Goal: Task Accomplishment & Management: Complete application form

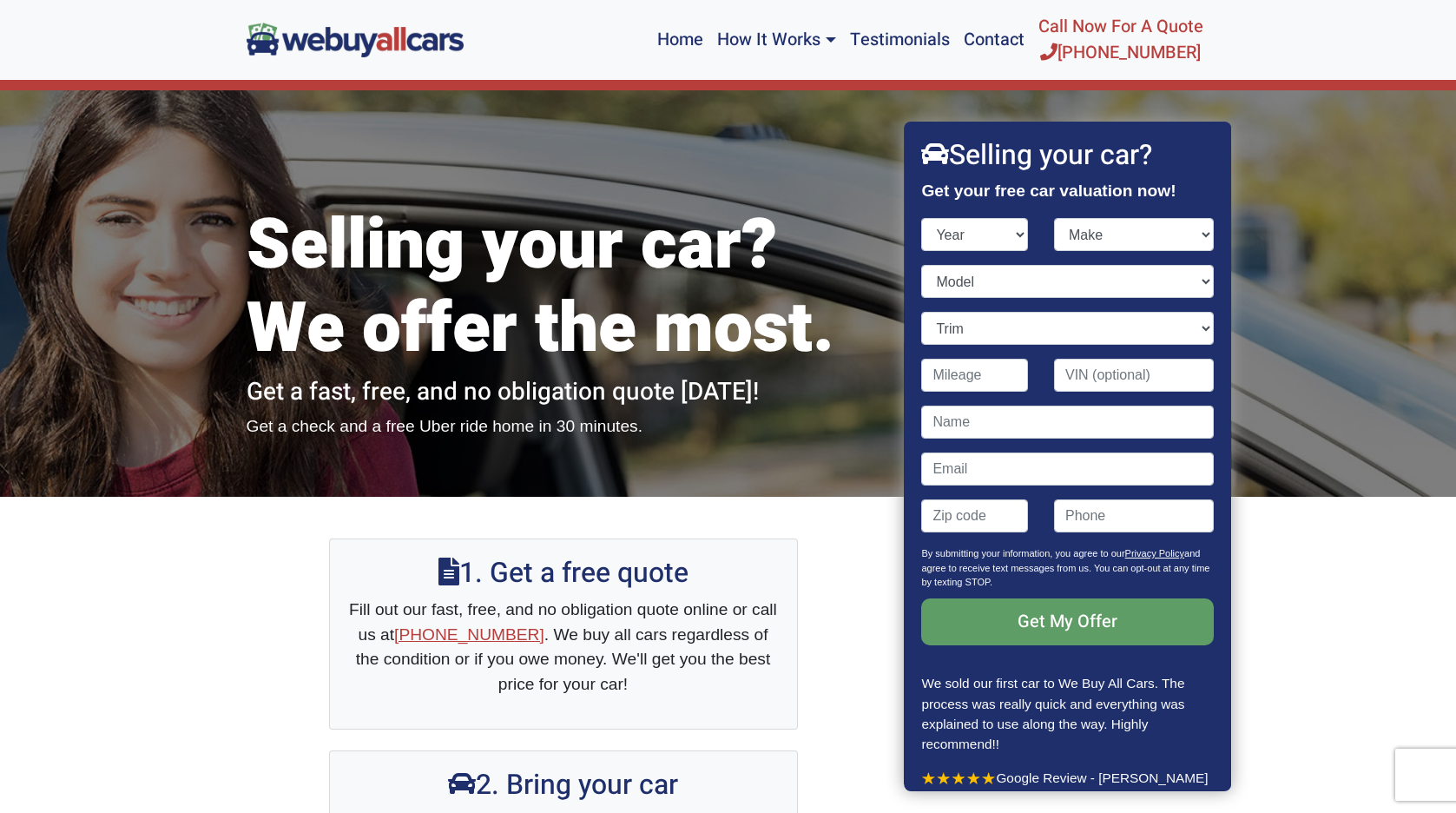
select select "2009"
click at [922, 218] on select "Year [DATE] 2024 2023 2022 2021 2020 2019 2018 2017 2016 2015 2014 2013 2012 20…" at bounding box center [975, 235] width 107 height 33
click at [1166, 226] on select "Make" at bounding box center [1133, 235] width 159 height 33
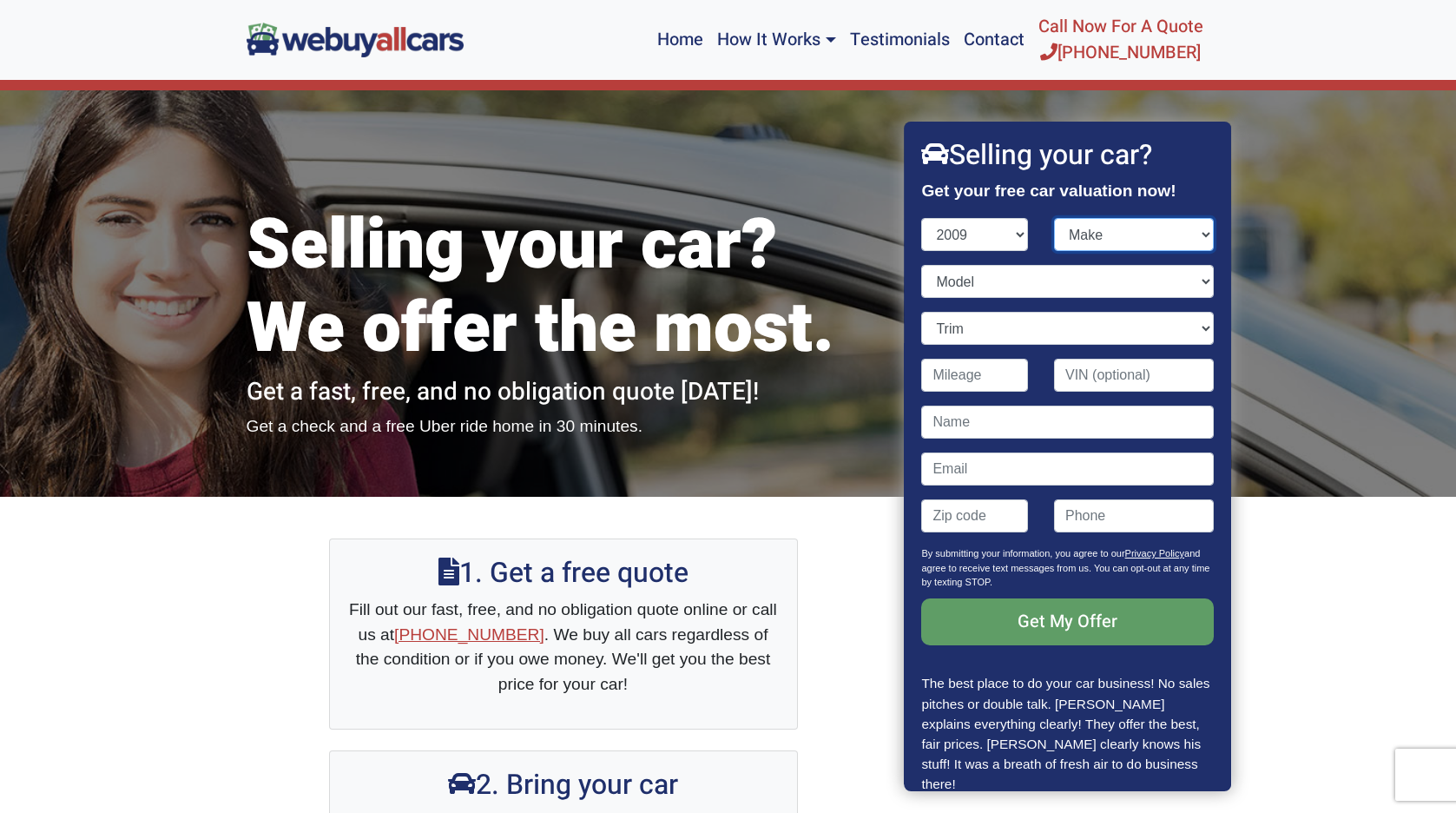
select select "Chevrolet"
click at [1054, 218] on select "Make Acura Aston [PERSON_NAME] Audi Bentley BMW Bugatti Buick Cadillac Chevrole…" at bounding box center [1133, 235] width 159 height 33
click at [1159, 277] on select "Model Avalanche Aveo Cobalt [US_STATE] Corvette Equinox Express Express Cargo H…" at bounding box center [1068, 282] width 292 height 33
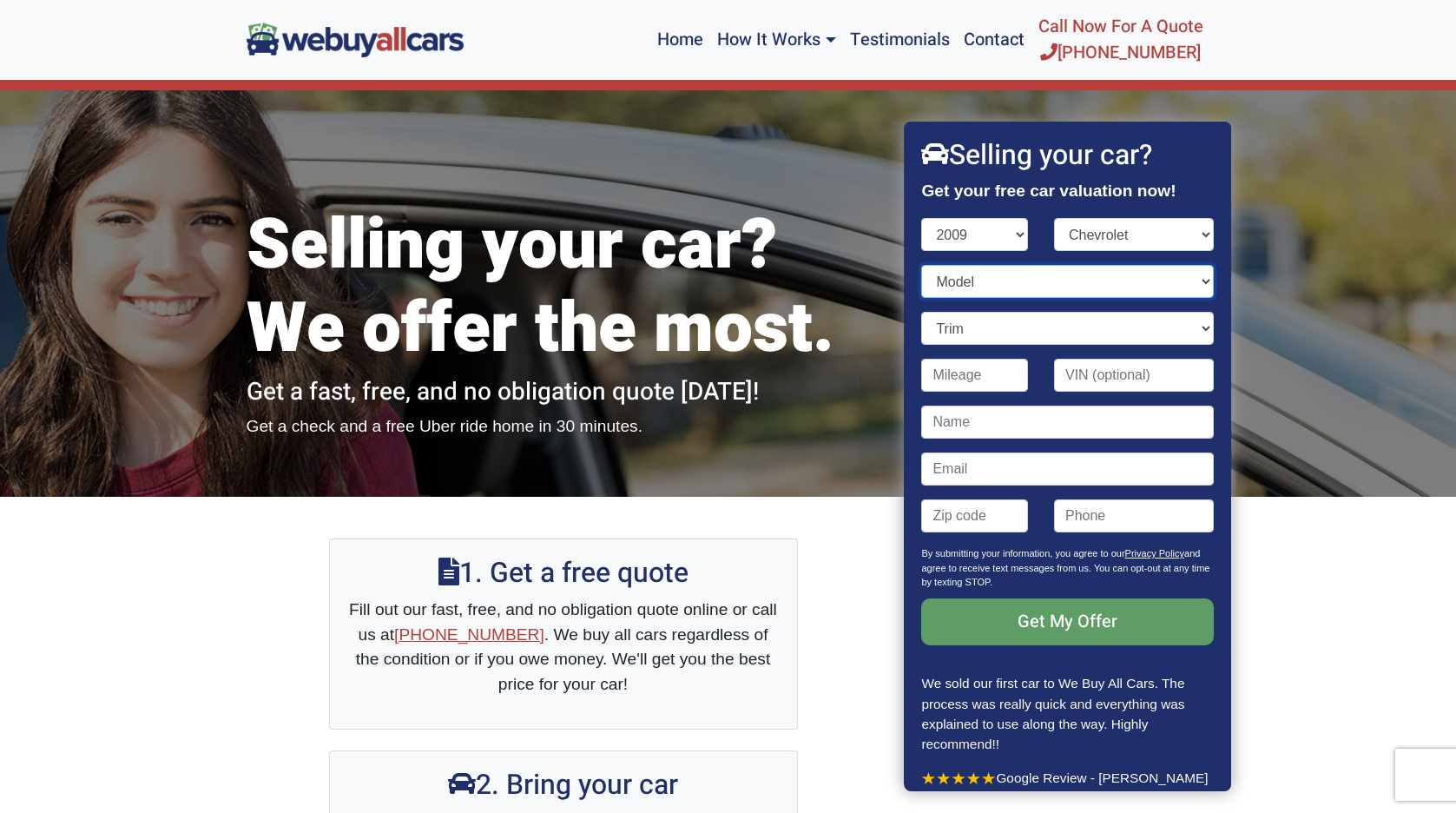
select select "Silverado 1500"
click at [922, 265] on select "Model Avalanche Aveo Cobalt [US_STATE] Corvette Equinox Express Express Cargo H…" at bounding box center [1068, 282] width 292 height 33
click at [1132, 324] on select "Trim LS 4dr Crew Cab 4WD 5.8 ft. SB (4.8L 8cyl) LS 4dr Crew Cab 5.8 ft. SB (4.8…" at bounding box center [1068, 328] width 292 height 33
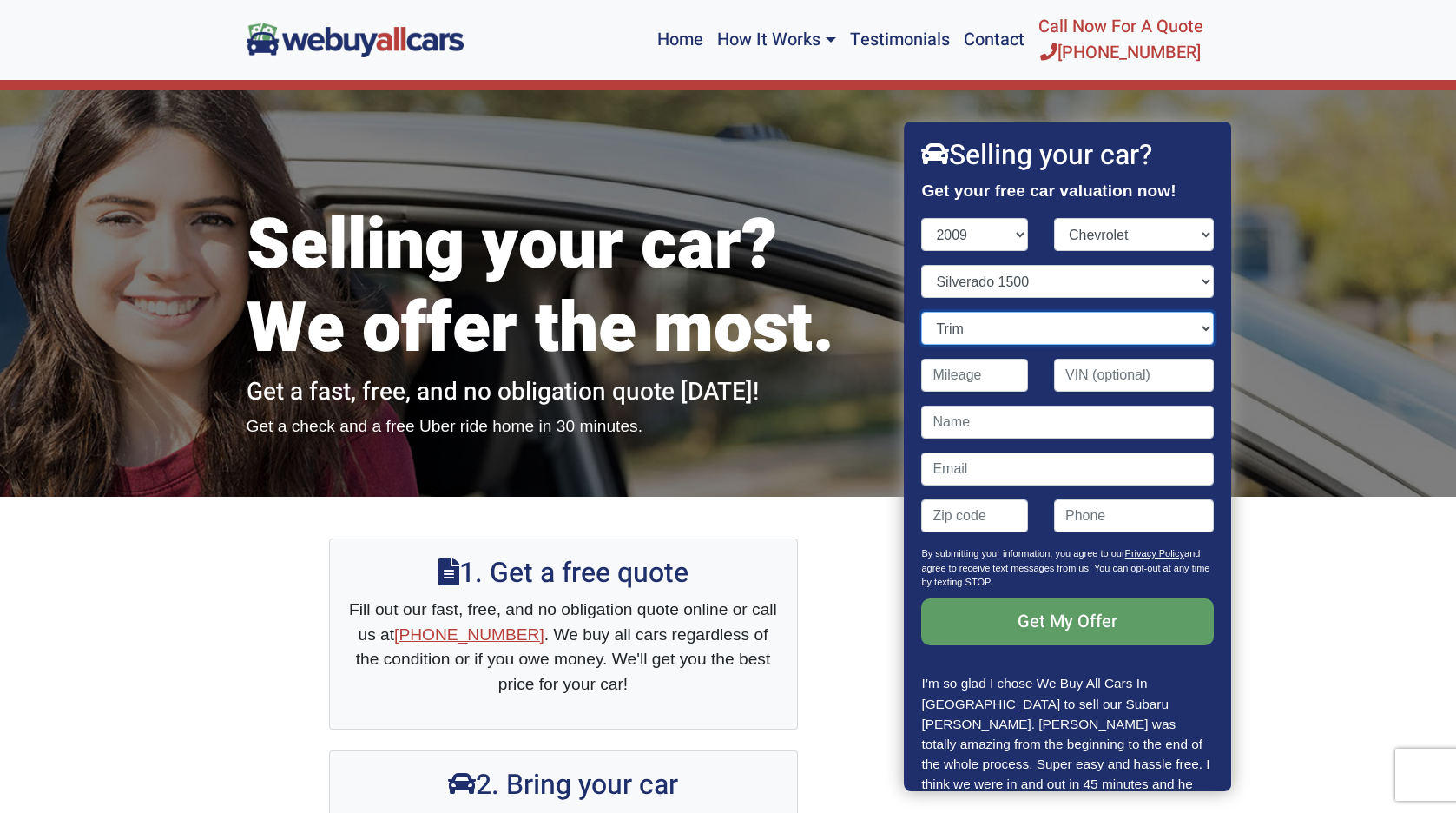
select select "LTZ 4dr Extended Cab 4WD 6.5 ft. SB (5.3L 8cyl)"
click at [922, 311] on select "Trim LS 4dr Crew Cab 4WD 5.8 ft. SB (4.8L 8cyl) LS 4dr Crew Cab 5.8 ft. SB (4.8…" at bounding box center [1068, 328] width 292 height 33
click at [951, 380] on input "Contact form" at bounding box center [975, 375] width 107 height 33
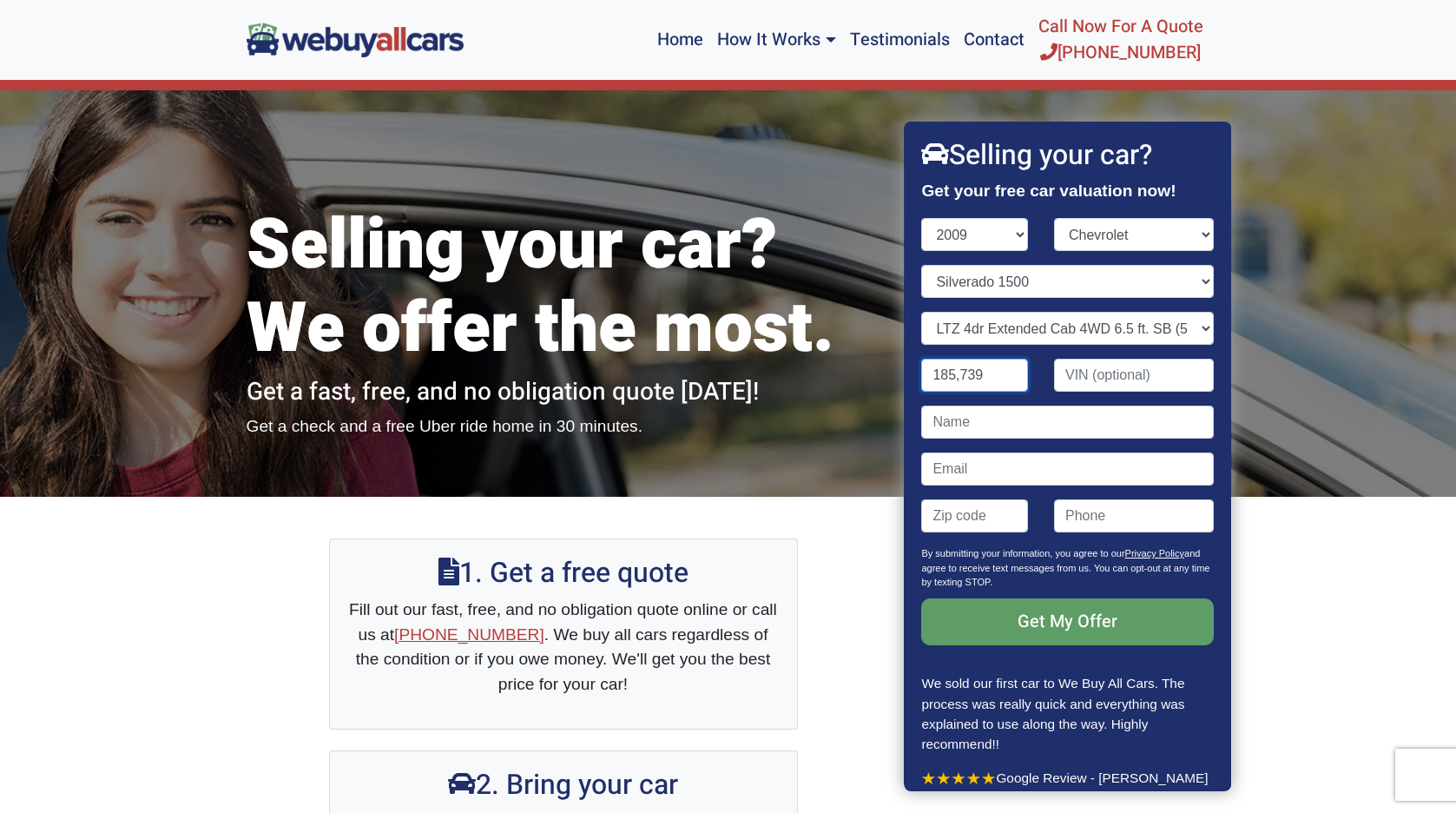
type input "185,739"
click at [1011, 421] on input "Contact form" at bounding box center [1068, 422] width 292 height 33
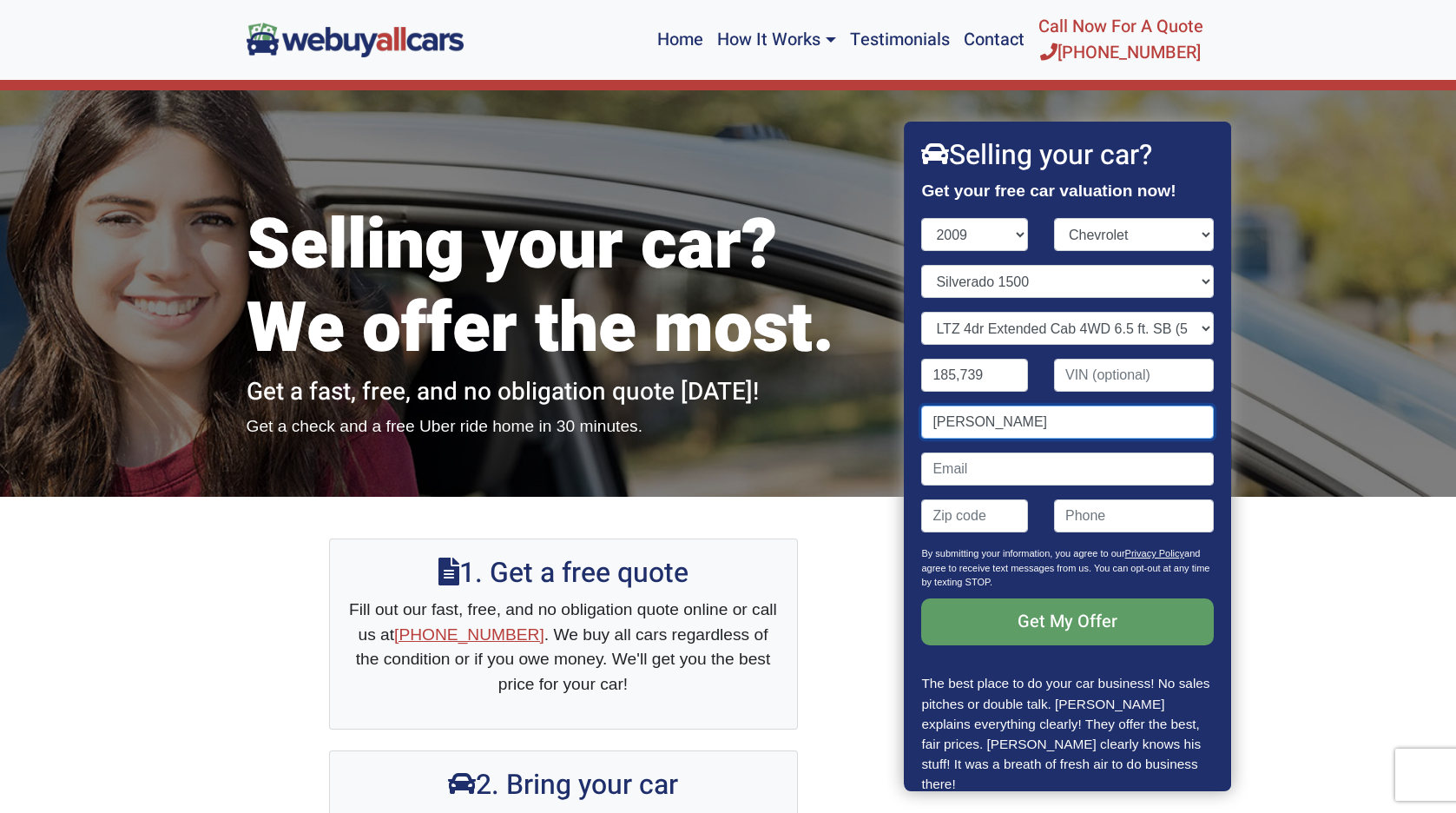
type input "[PERSON_NAME]"
click at [947, 473] on input "Contact form" at bounding box center [1068, 469] width 292 height 33
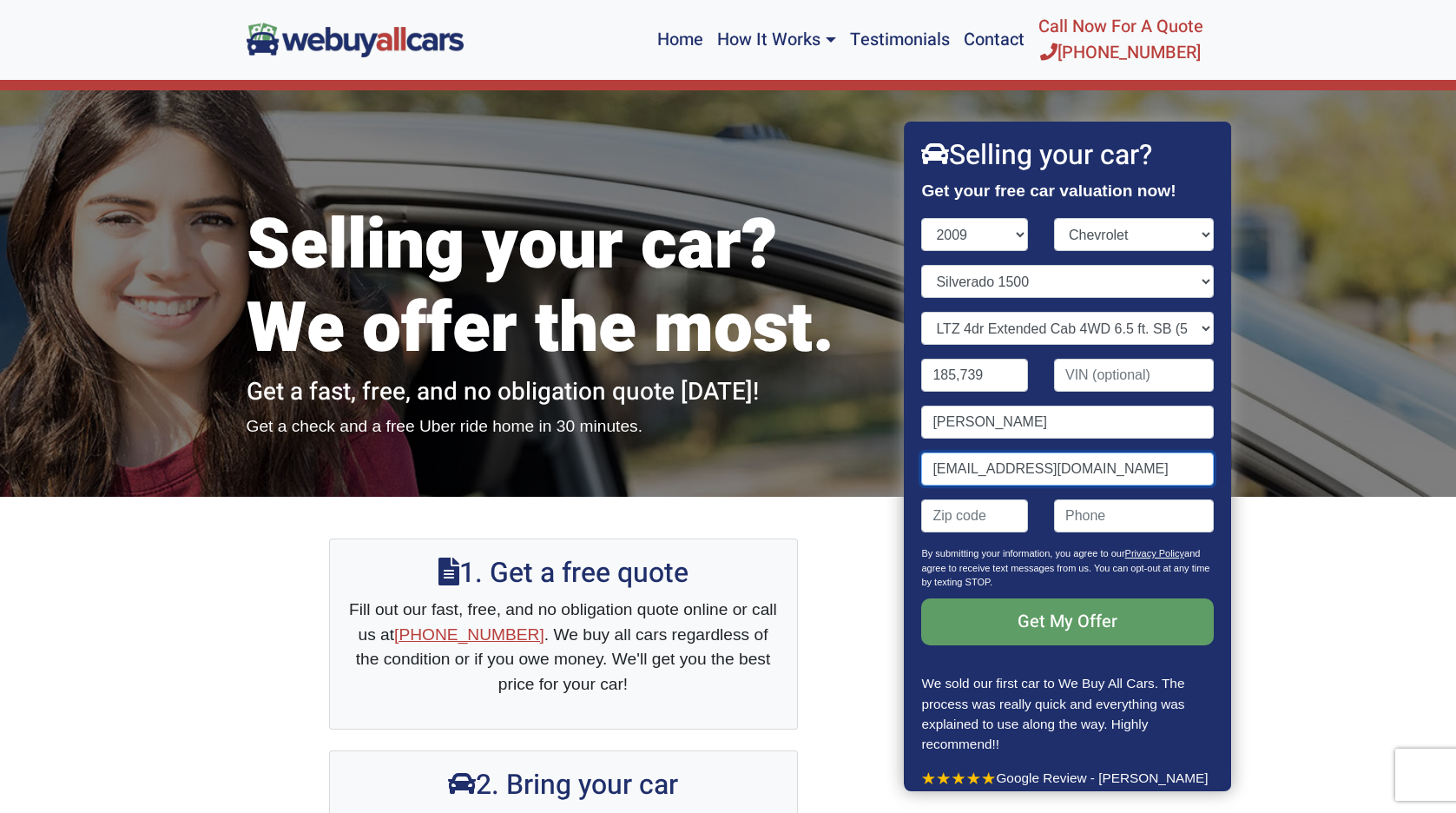
type input "[EMAIL_ADDRESS][DOMAIN_NAME]"
click at [965, 520] on input "Contact form" at bounding box center [975, 516] width 107 height 33
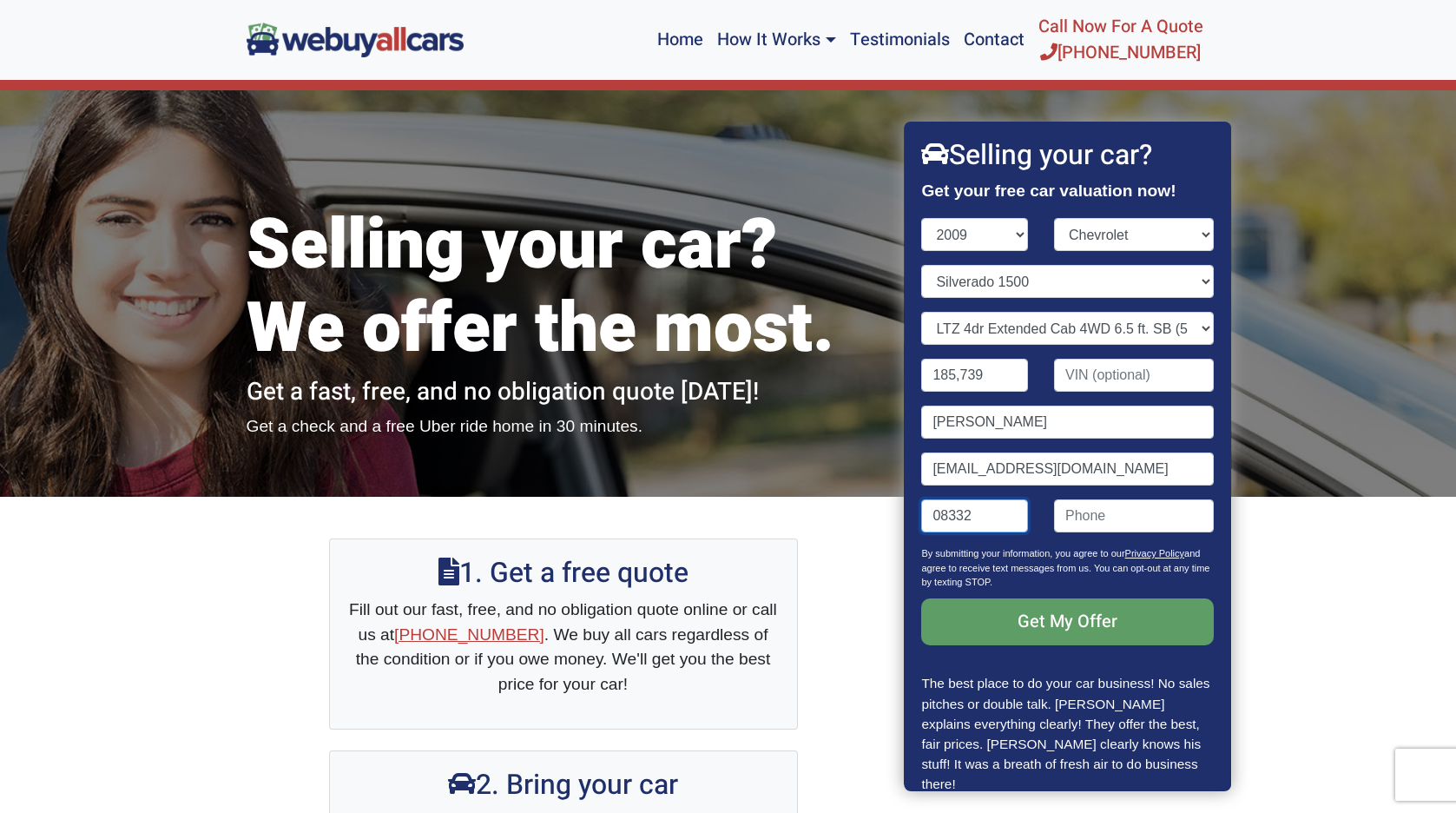
type input "08332"
click at [1065, 510] on input "Contact form" at bounding box center [1133, 516] width 159 height 33
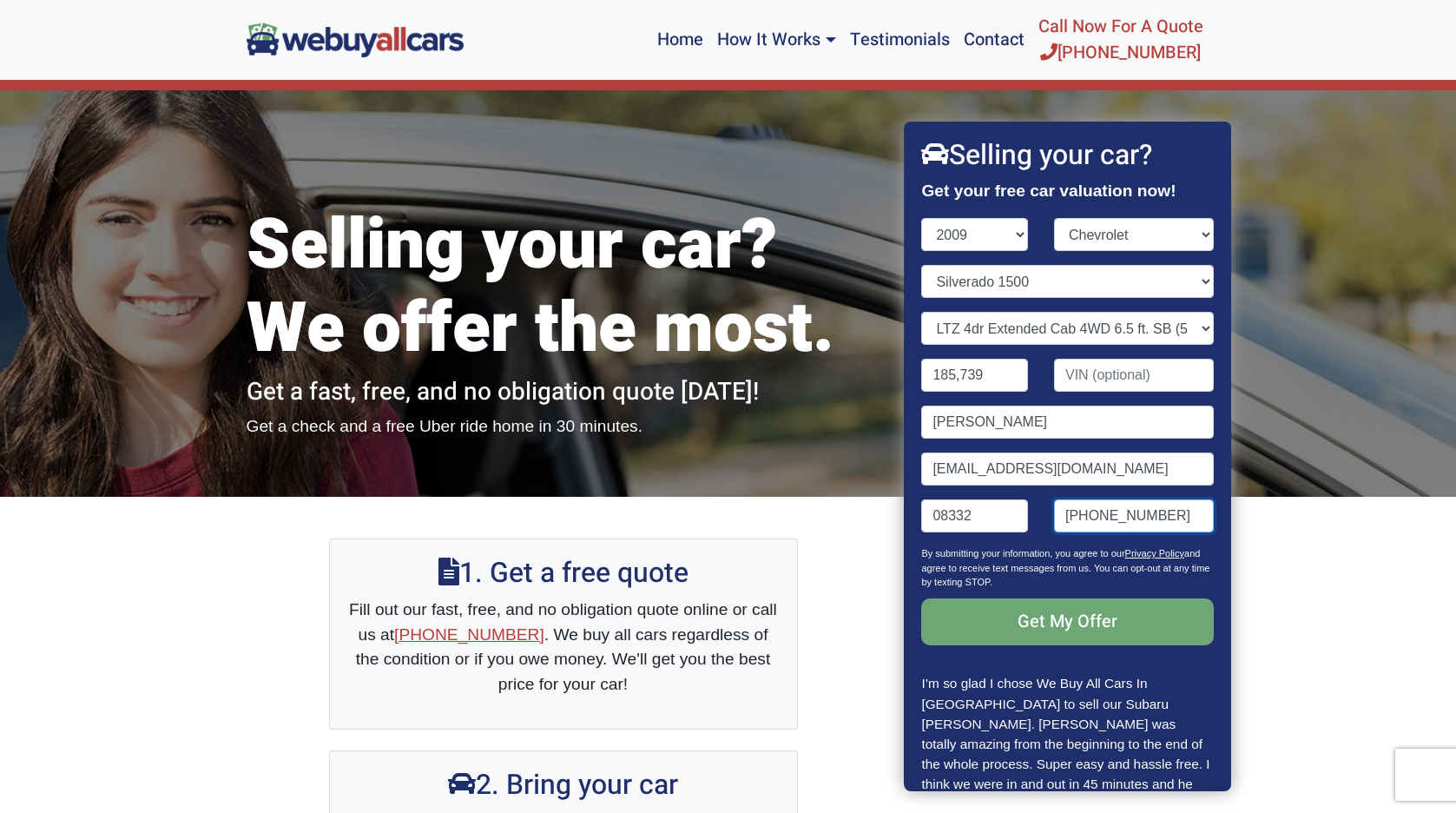
type input "[PHONE_NUMBER]"
click at [1047, 630] on input "Get My Offer" at bounding box center [1068, 621] width 292 height 47
